Goal: Task Accomplishment & Management: Use online tool/utility

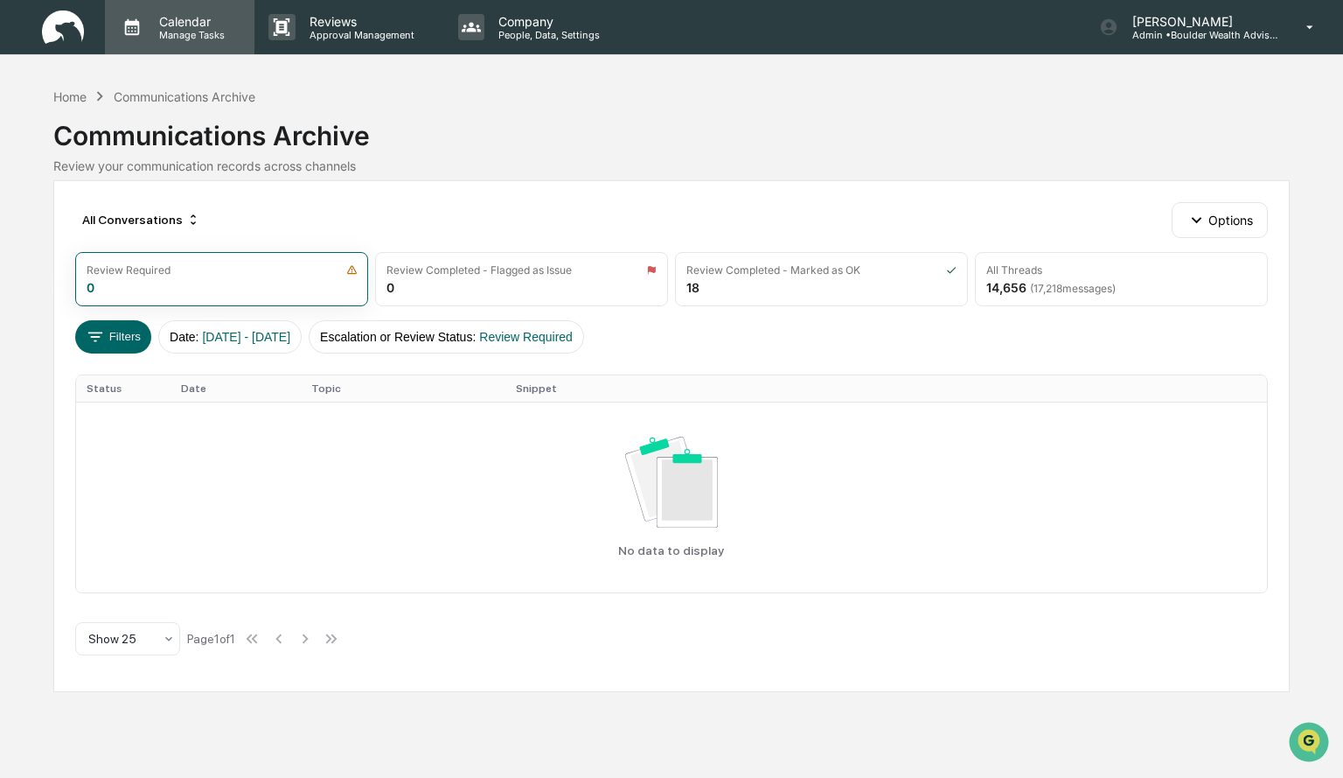
click at [172, 31] on p "Manage Tasks" at bounding box center [189, 35] width 88 height 12
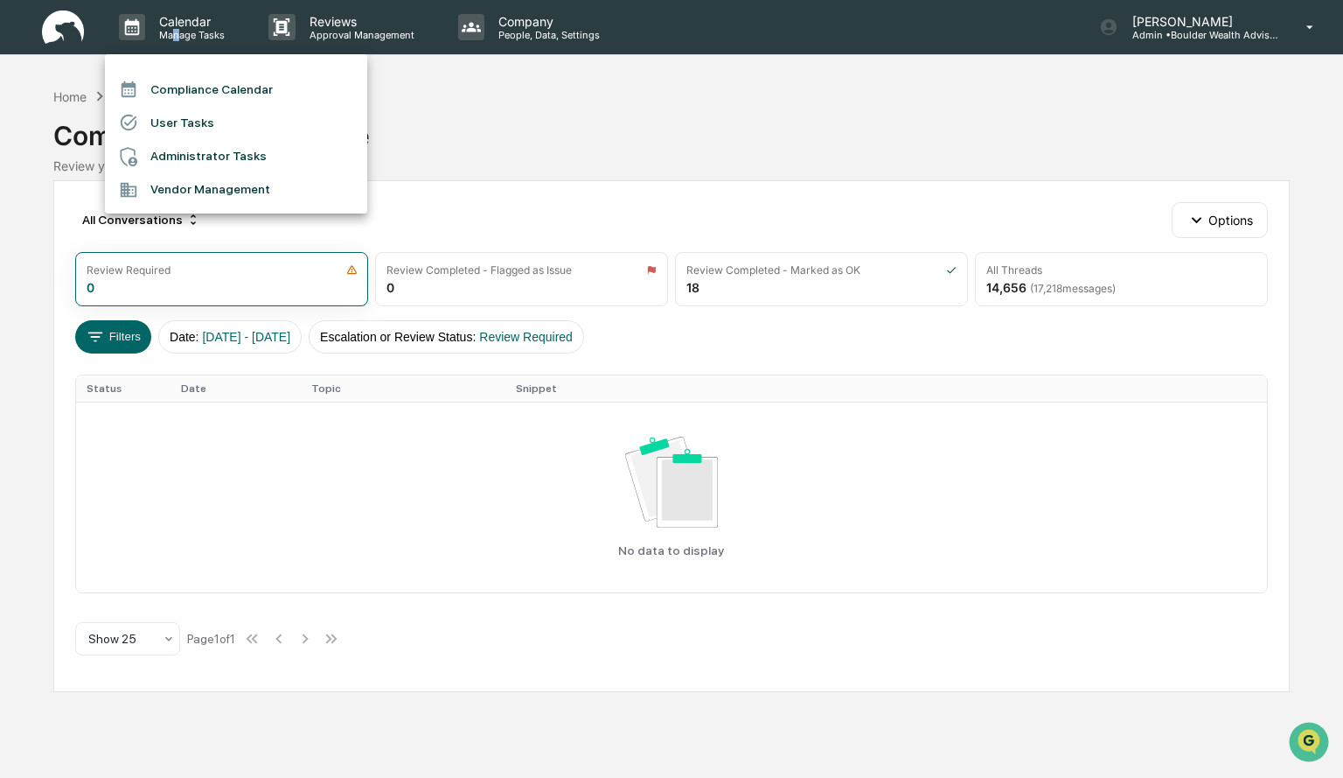
click at [196, 91] on li "Compliance Calendar" at bounding box center [236, 89] width 262 height 33
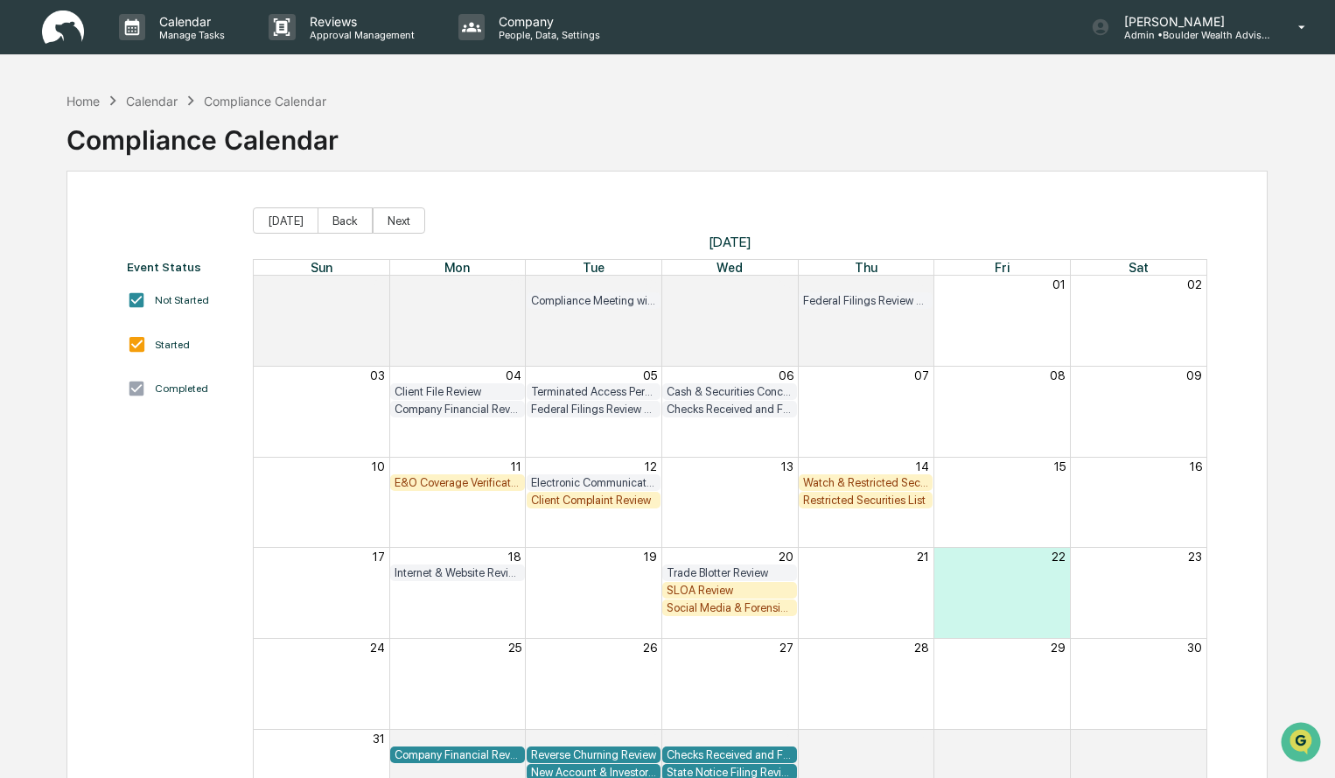
click at [492, 546] on div "Internet & Website Review" at bounding box center [457, 572] width 126 height 13
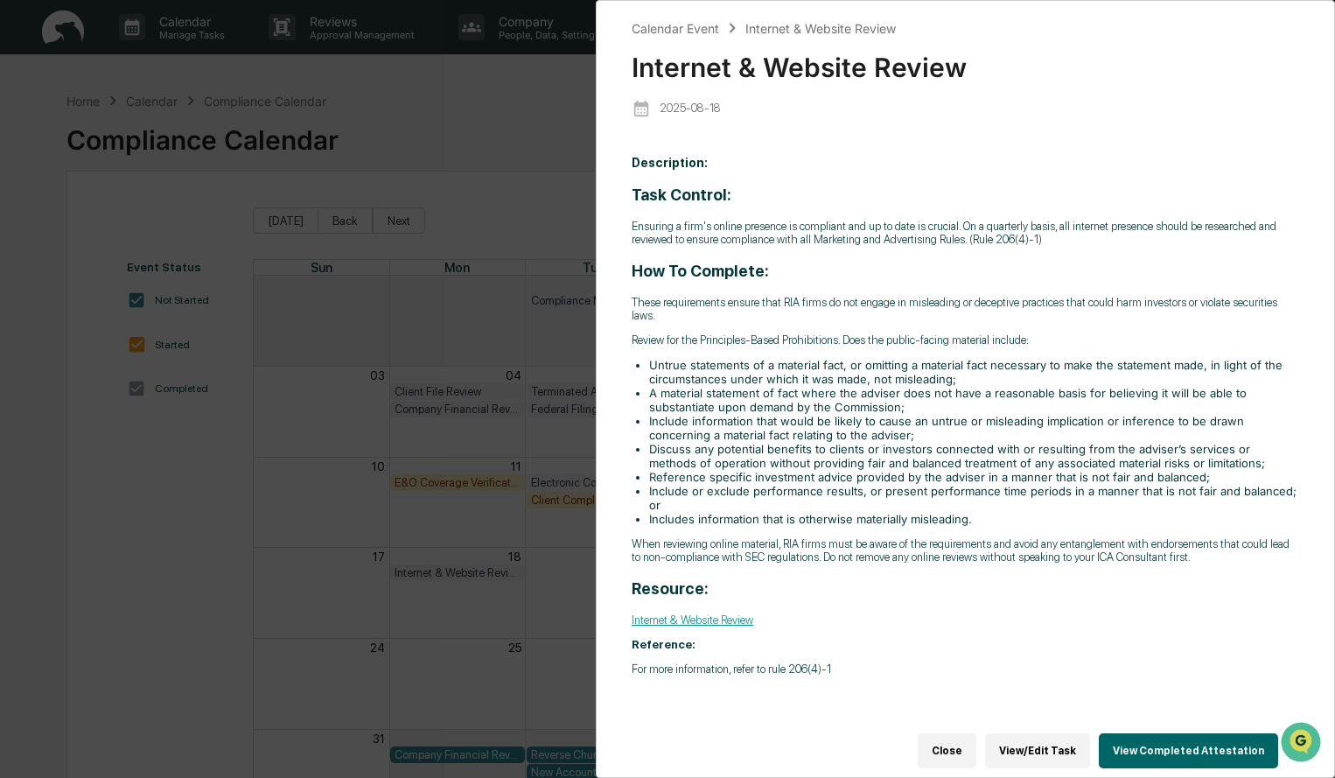
click at [872, 546] on button "View/Edit Task" at bounding box center [1037, 750] width 105 height 35
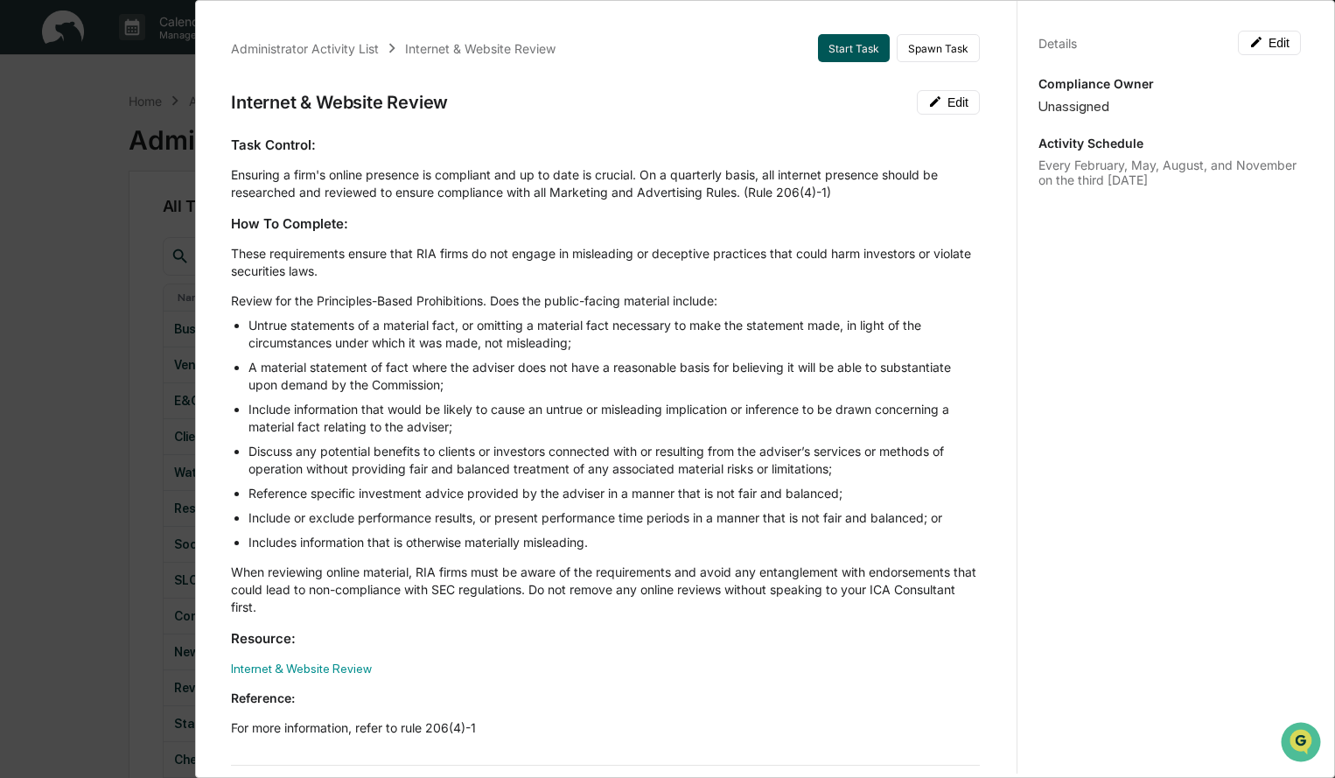
click at [851, 52] on button "Start Task" at bounding box center [854, 48] width 72 height 28
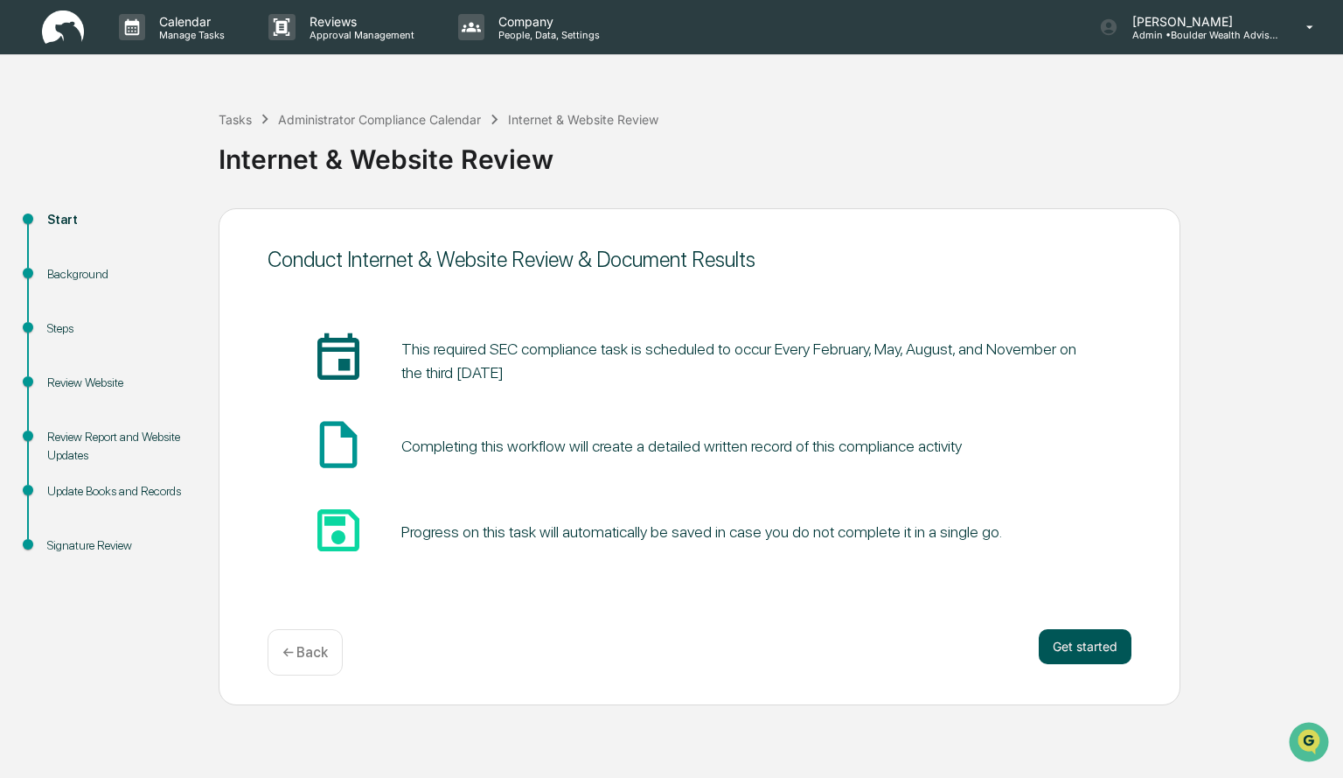
click at [872, 546] on button "Get started" at bounding box center [1085, 646] width 93 height 35
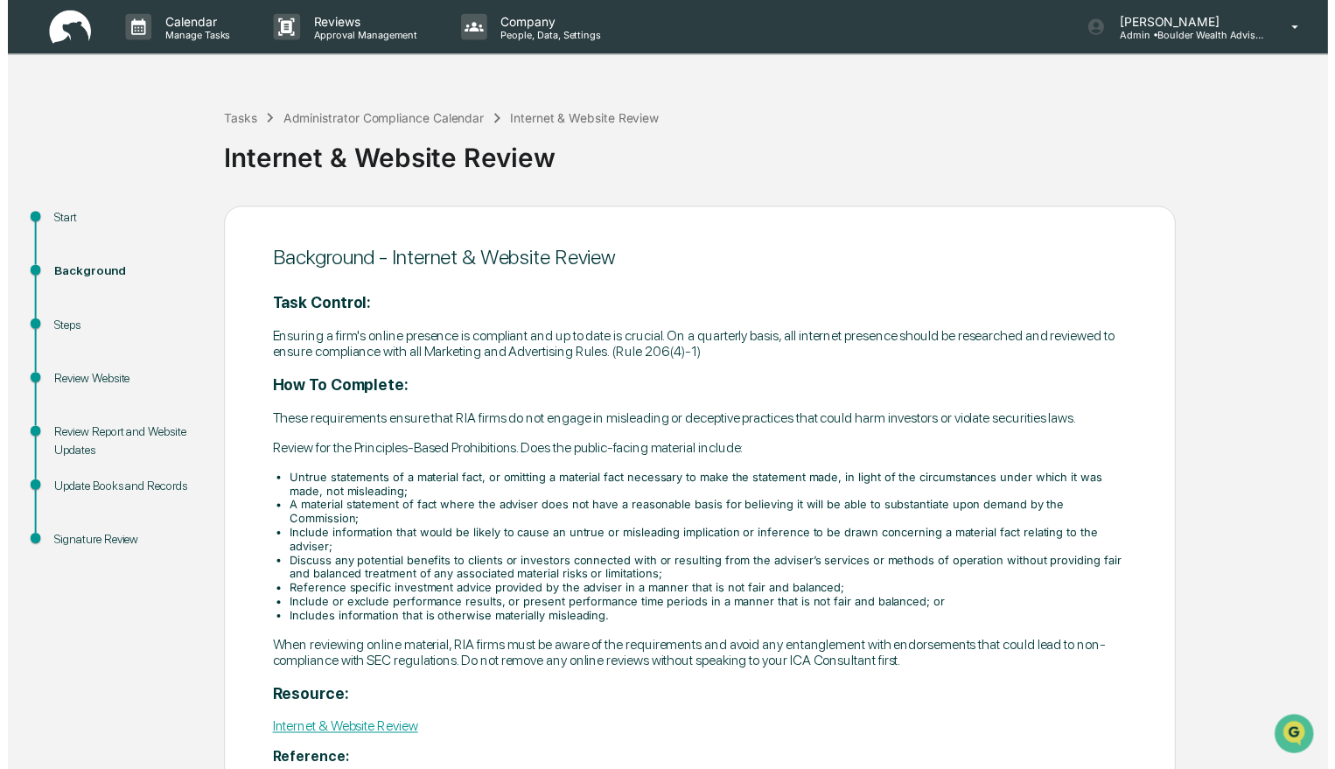
scroll to position [119, 0]
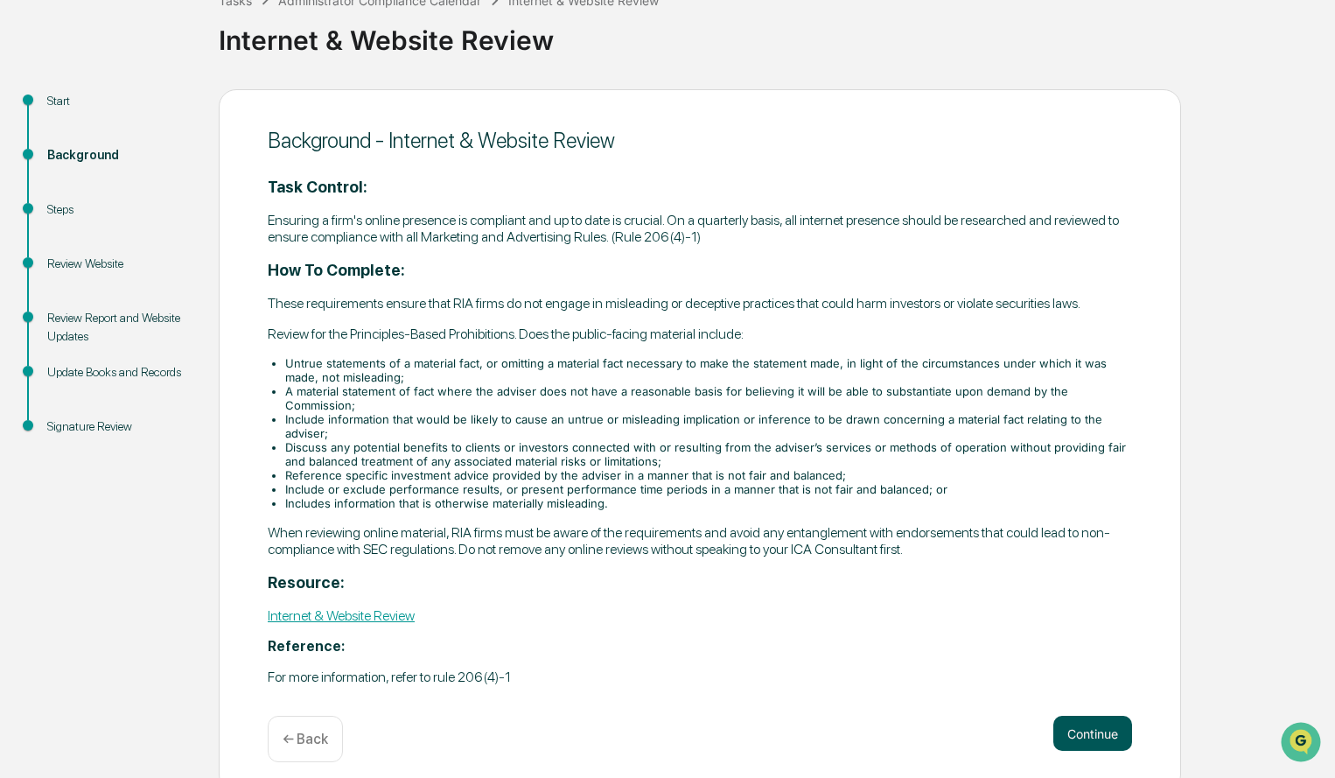
click at [872, 546] on button "Continue" at bounding box center [1092, 732] width 79 height 35
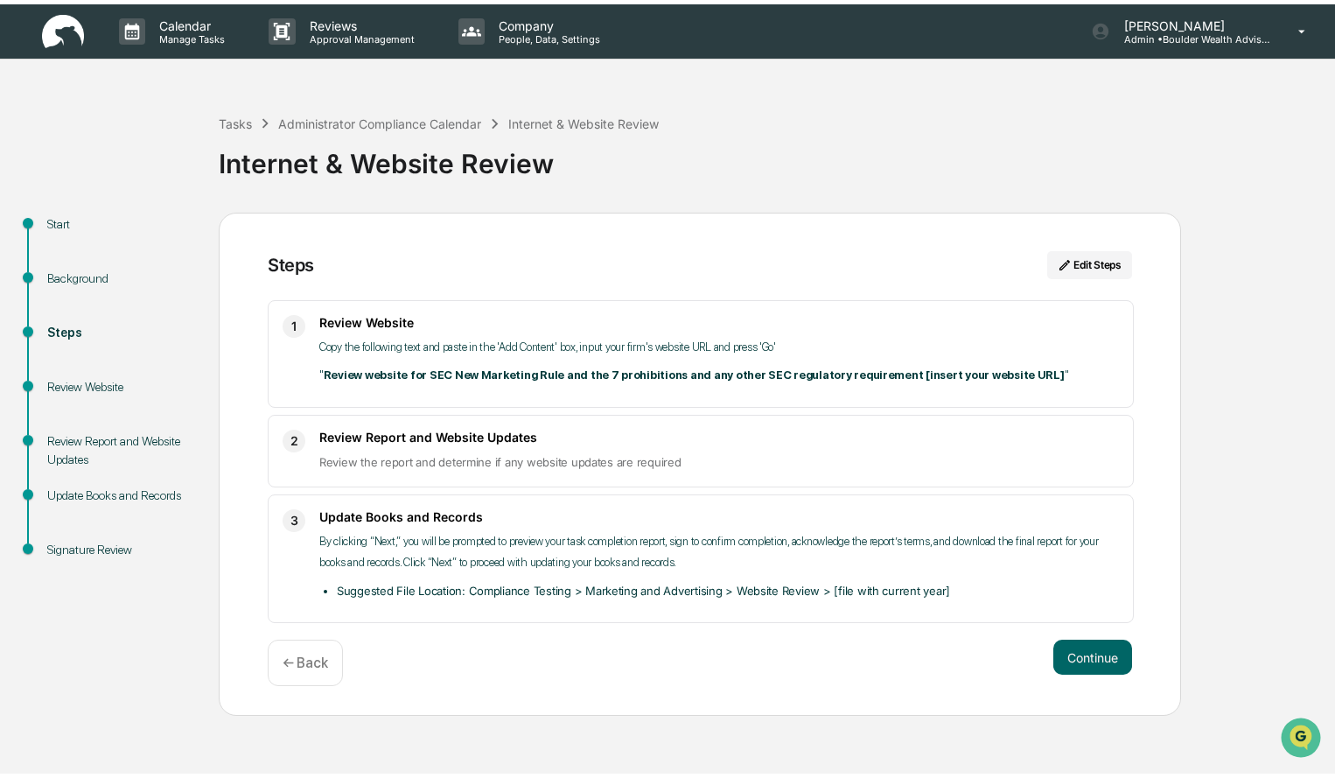
scroll to position [0, 0]
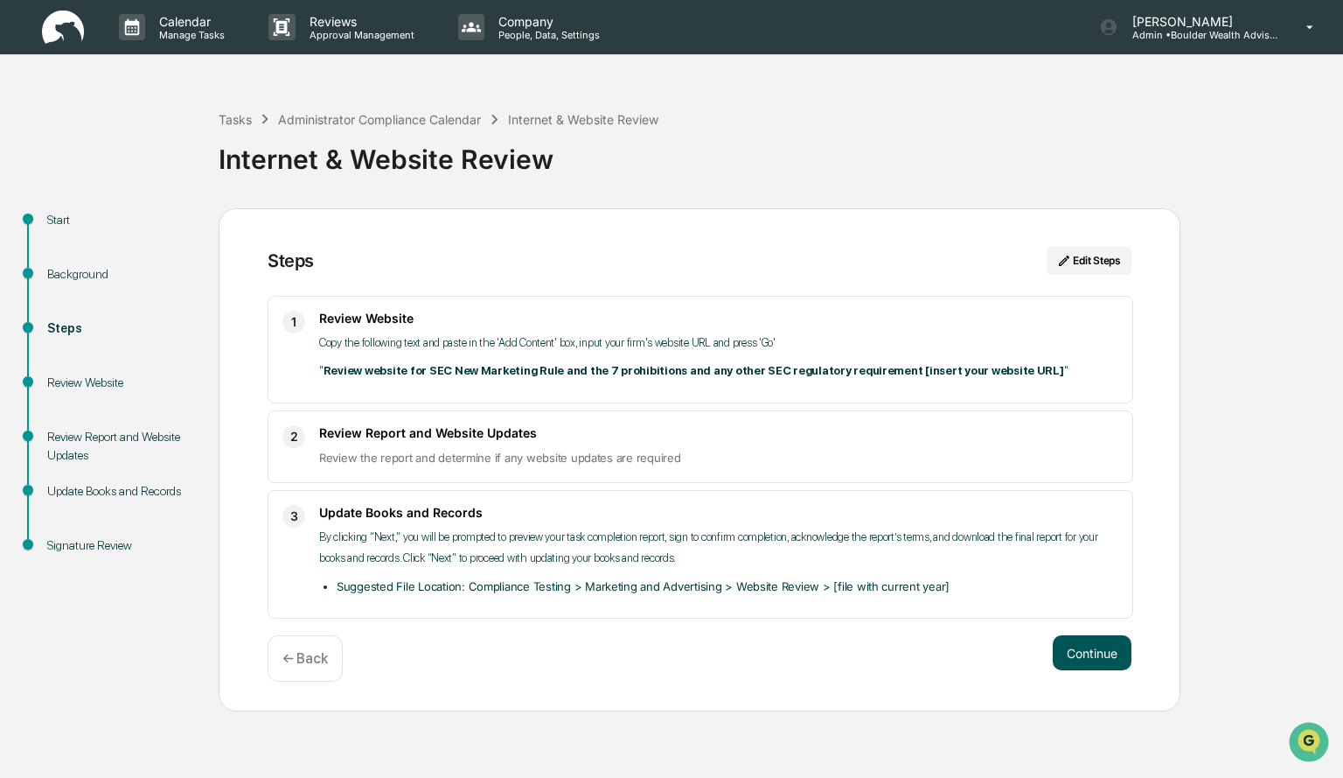
click at [872, 546] on button "Continue" at bounding box center [1092, 652] width 79 height 35
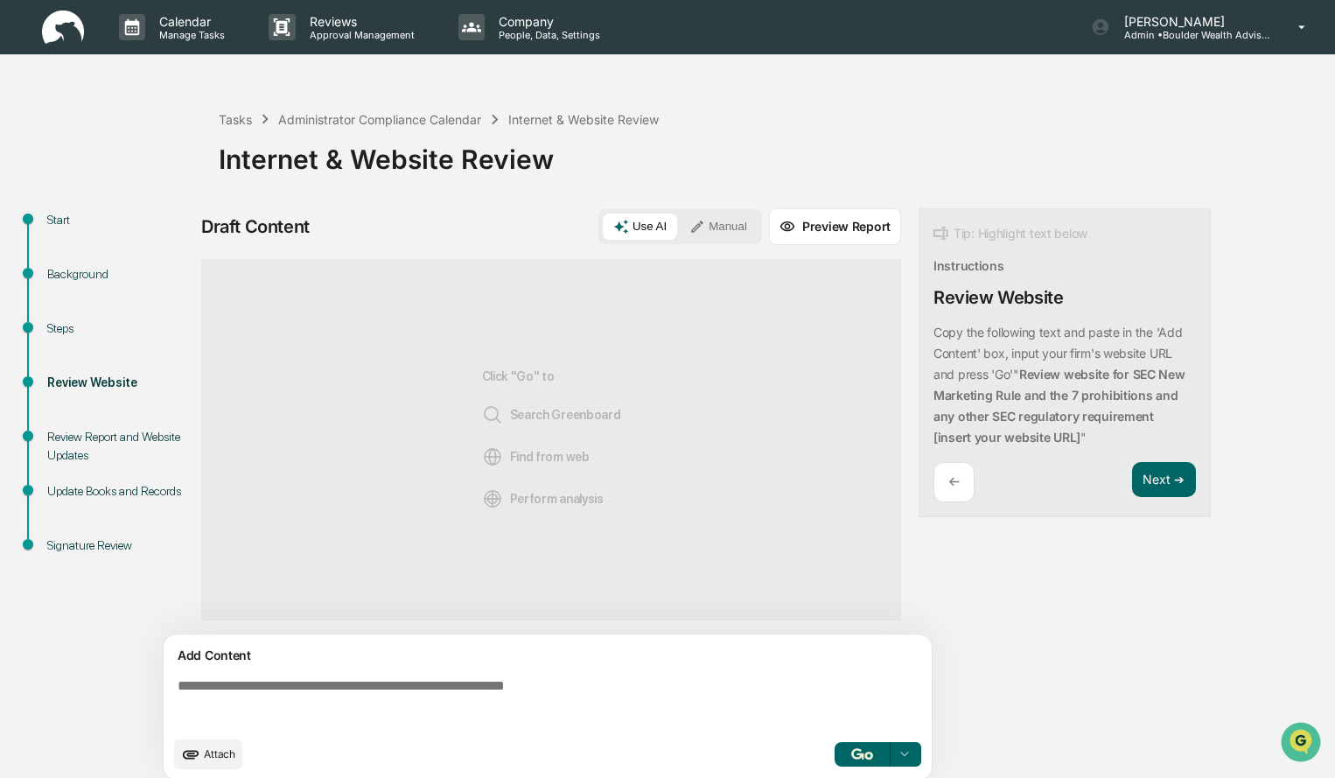
click at [649, 227] on button "Use AI" at bounding box center [640, 226] width 74 height 26
drag, startPoint x: 311, startPoint y: 679, endPoint x: 289, endPoint y: 679, distance: 22.7
click at [289, 546] on textarea at bounding box center [551, 702] width 761 height 63
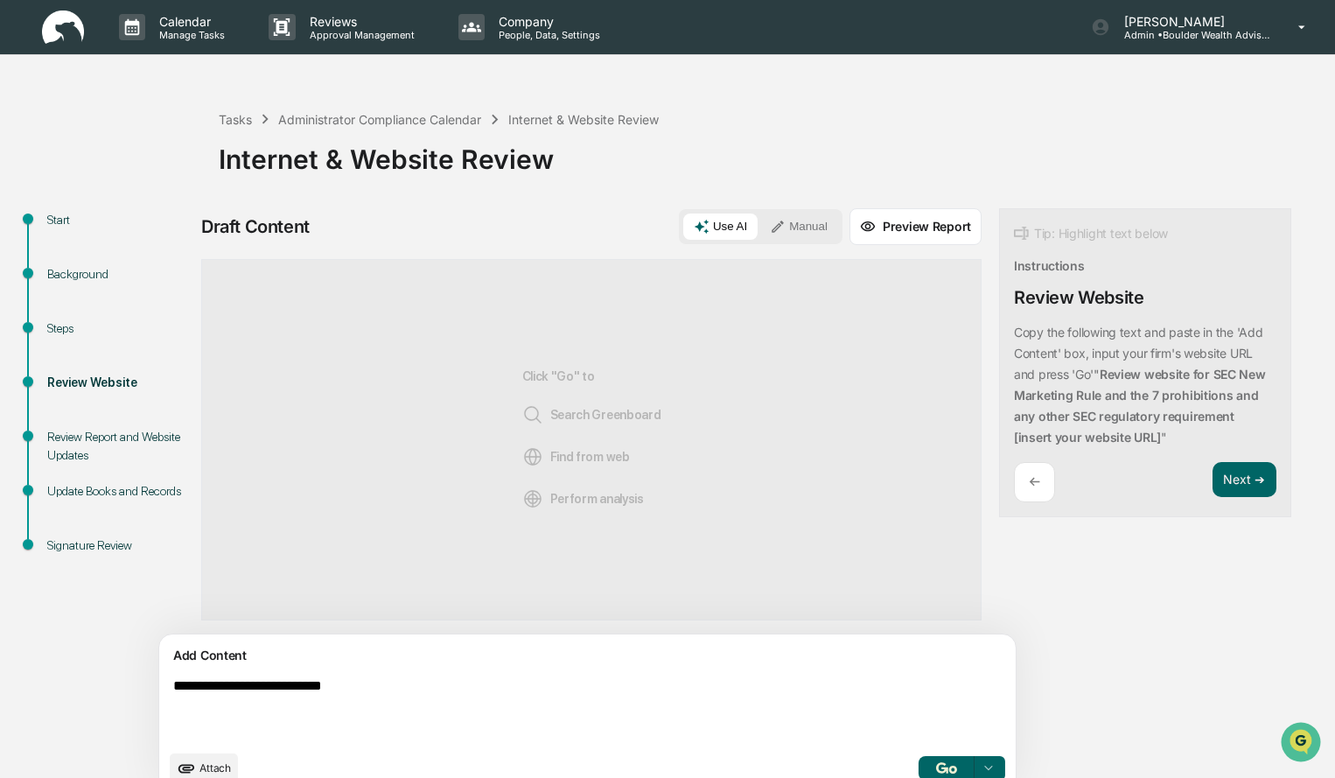
type textarea "**********"
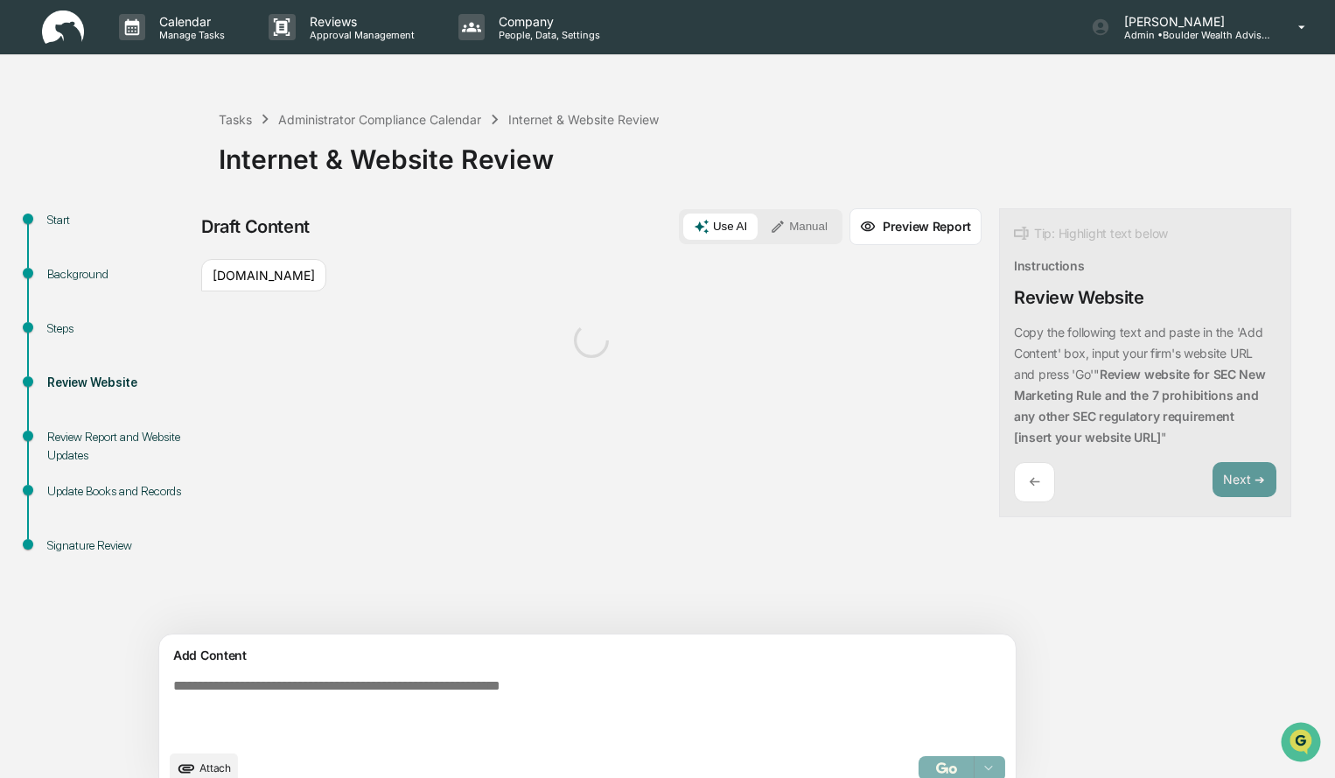
scroll to position [27, 0]
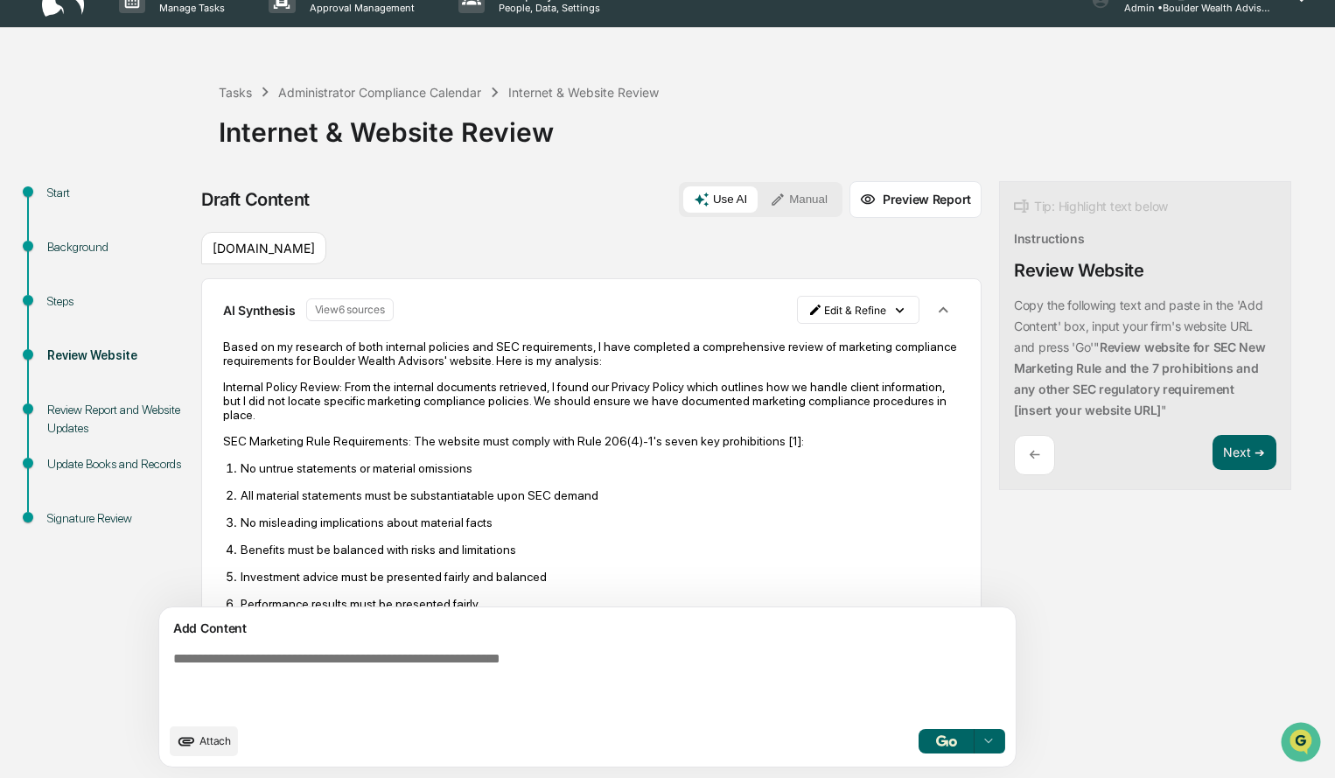
click at [663, 496] on p "All material statements must be substantiatable upon SEC demand" at bounding box center [600, 495] width 719 height 14
click at [621, 474] on p "No untrue statements or material omissions" at bounding box center [600, 468] width 719 height 14
click at [708, 461] on p "No untrue statements or material omissions" at bounding box center [600, 468] width 719 height 14
click at [646, 492] on p "All material statements must be substantiatable upon SEC demand" at bounding box center [600, 495] width 719 height 14
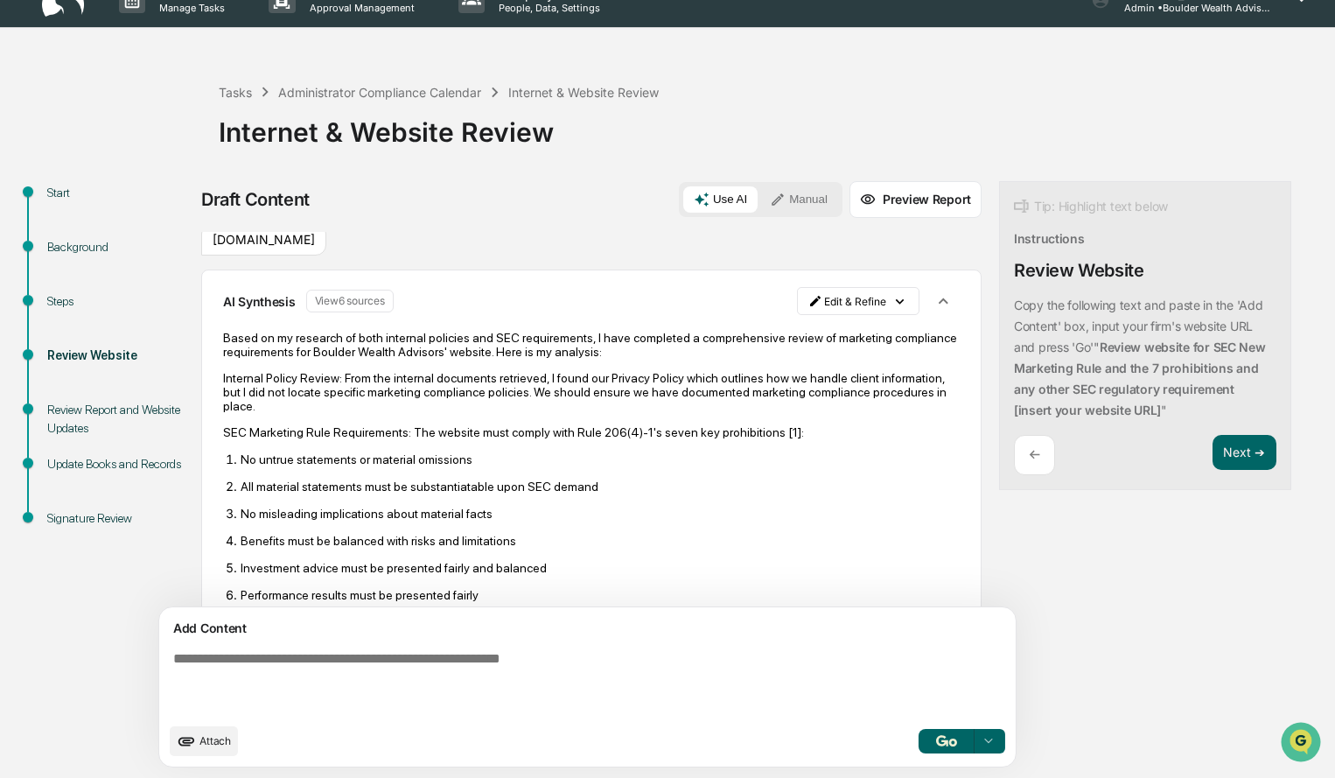
scroll to position [0, 0]
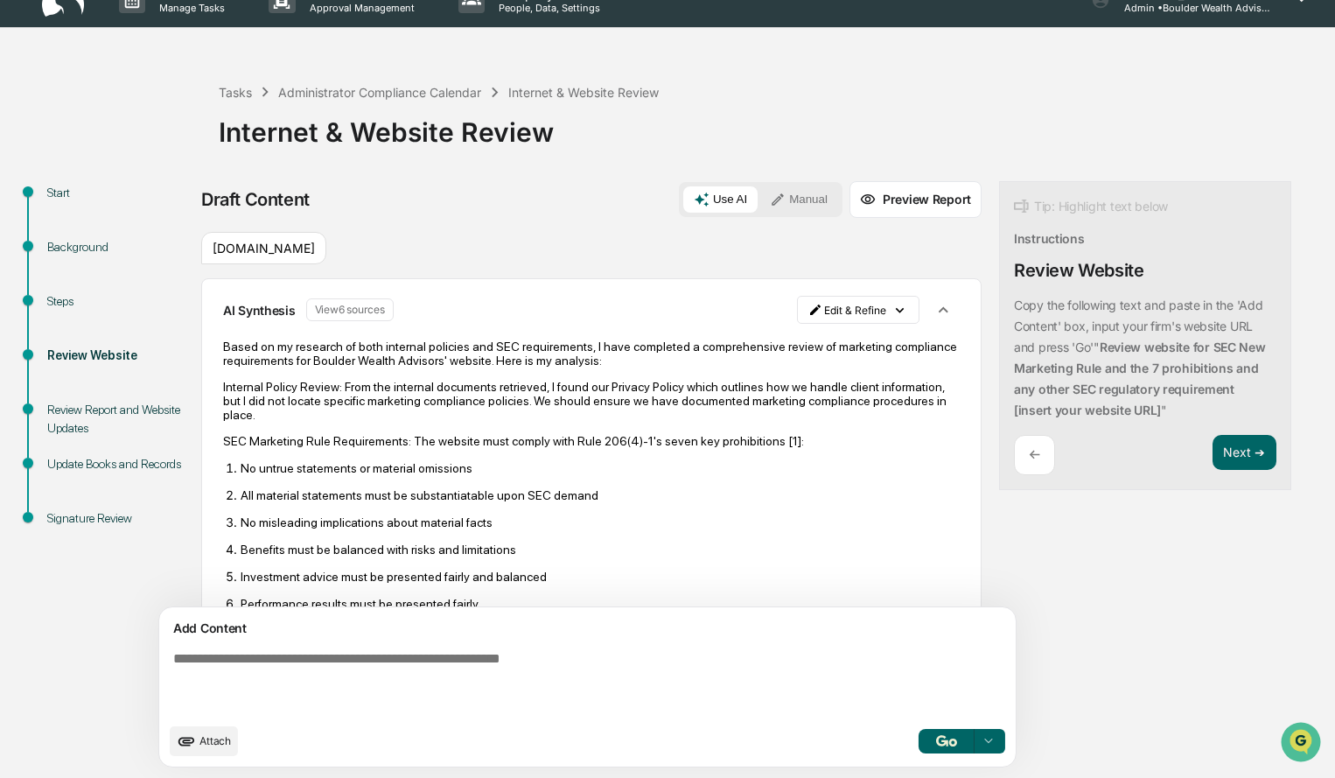
click at [814, 498] on p "All material statements must be substantiatable upon SEC demand" at bounding box center [600, 495] width 719 height 14
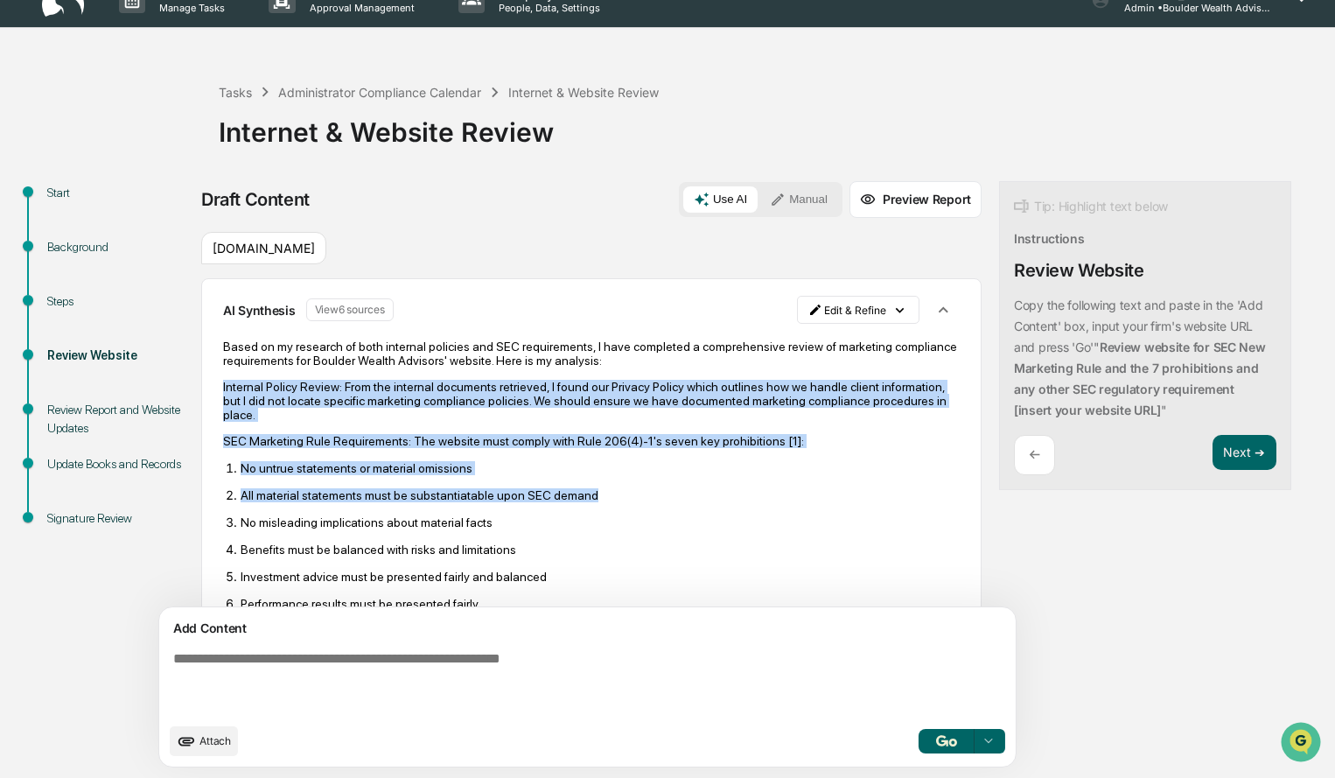
drag, startPoint x: 814, startPoint y: 498, endPoint x: 729, endPoint y: 355, distance: 166.3
click at [729, 355] on p "Based on my research of both internal policies and SEC requirements, I have com…" at bounding box center [591, 353] width 736 height 28
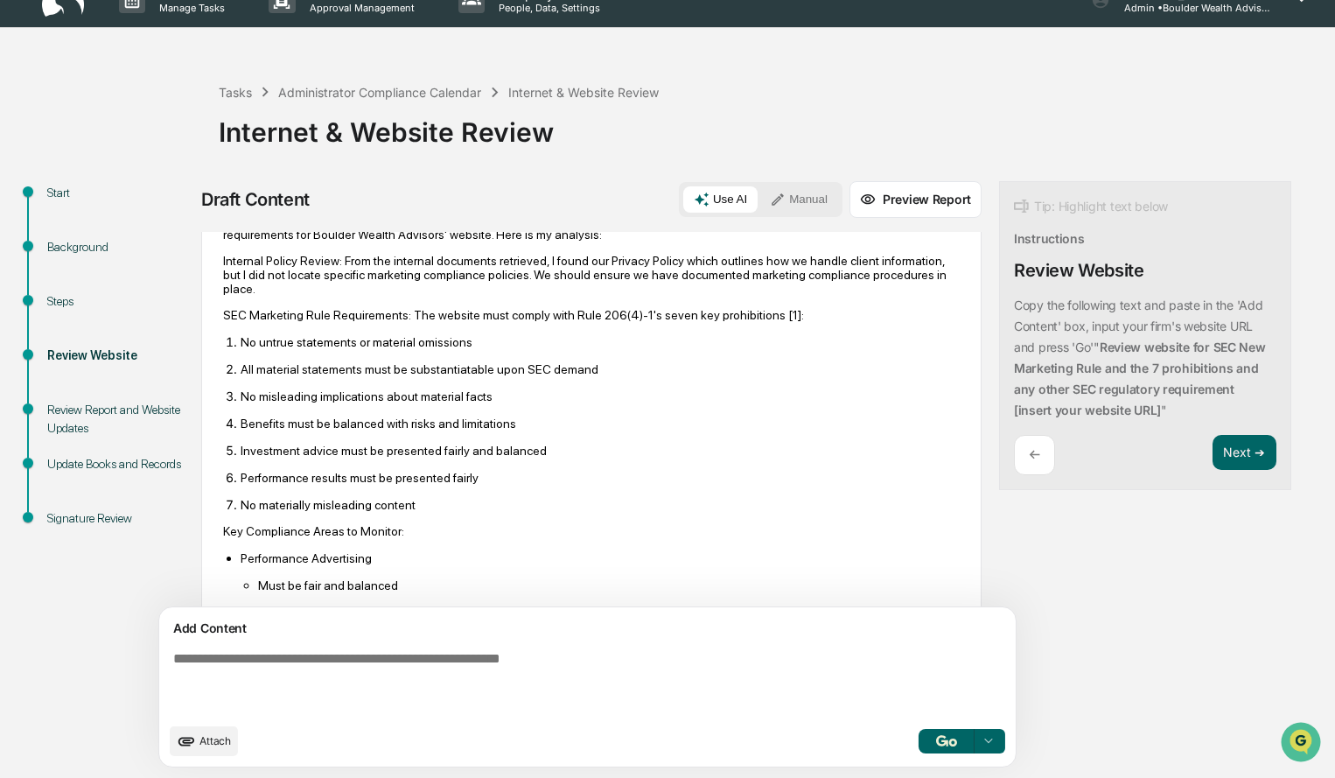
scroll to position [120, 0]
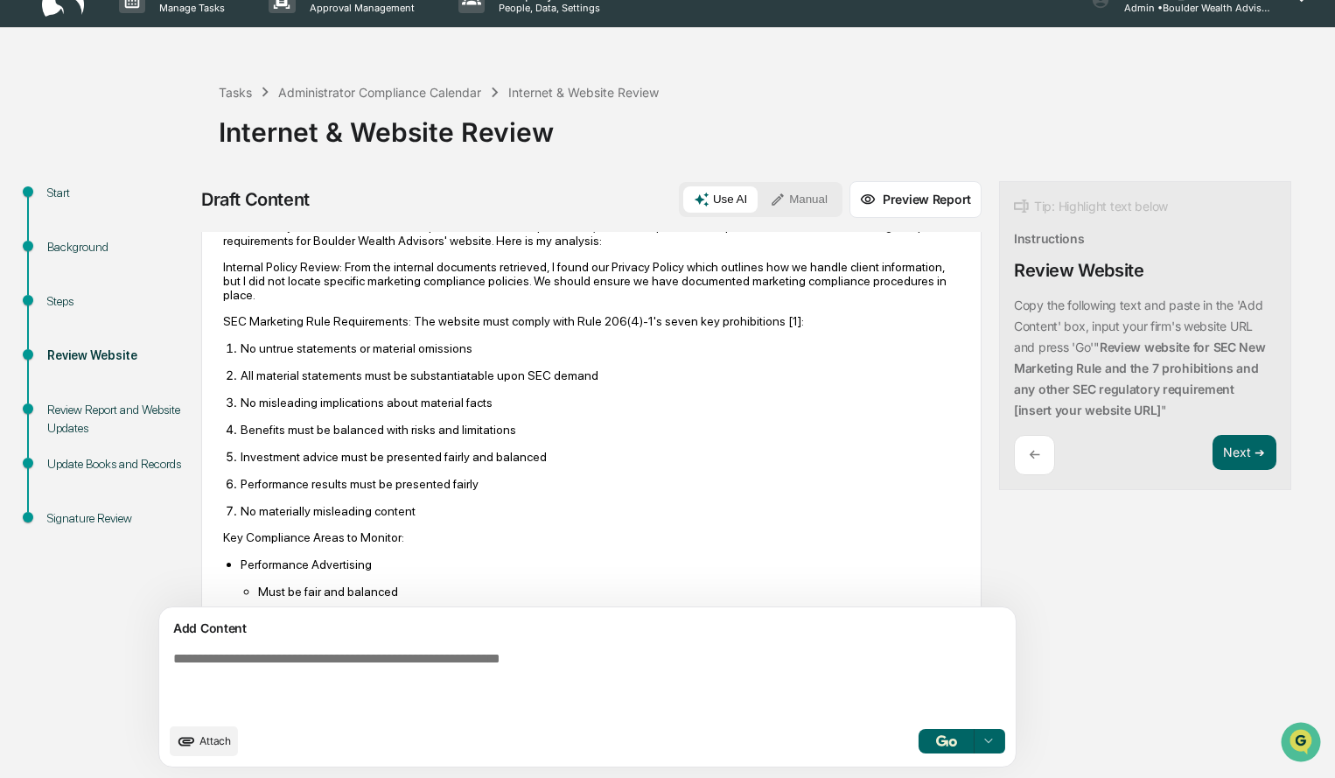
click at [849, 196] on button "Preview Report" at bounding box center [915, 199] width 132 height 37
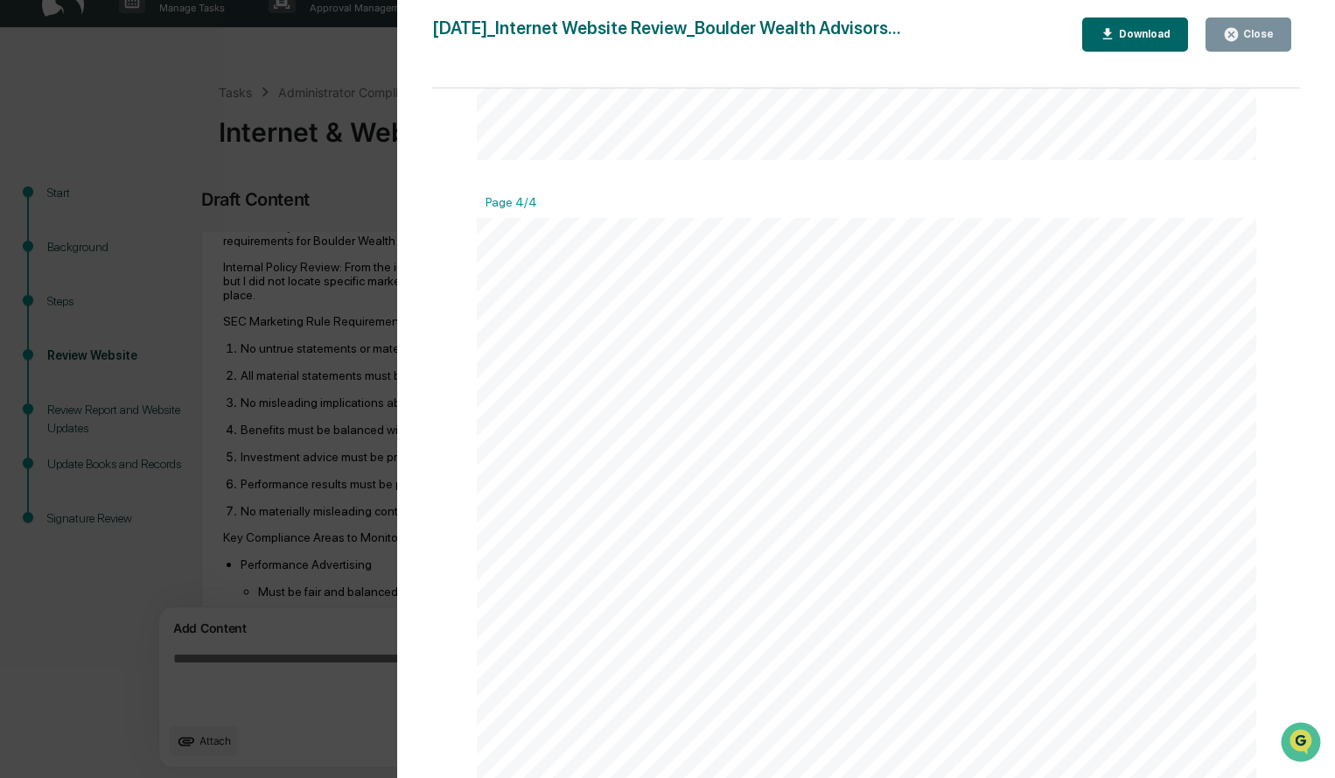
scroll to position [3395, 0]
click at [872, 38] on div "Download" at bounding box center [1142, 34] width 55 height 12
